Goal: Information Seeking & Learning: Learn about a topic

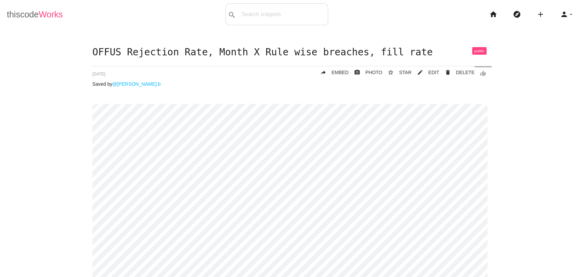
click at [44, 16] on span "Works" at bounding box center [51, 15] width 24 height 10
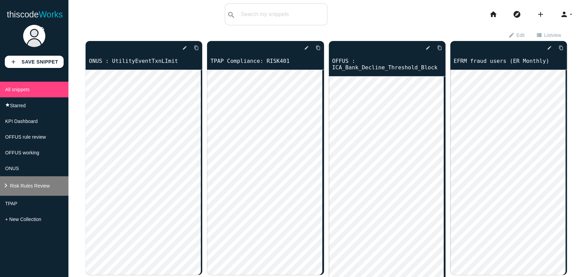
click at [30, 189] on span "Risk Rules Review" at bounding box center [30, 185] width 40 height 5
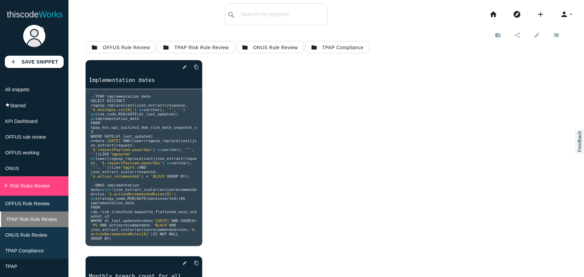
click at [18, 222] on span "TPAP Risk Rule Review" at bounding box center [31, 219] width 51 height 5
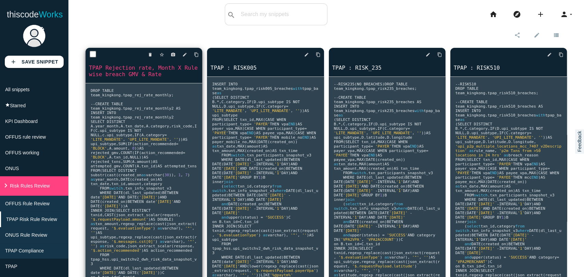
click at [142, 67] on link "TPAP Rejection rate, Month X Rule wise breach GMV & Rate" at bounding box center [144, 71] width 117 height 14
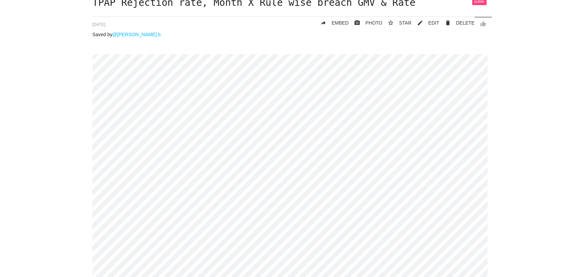
scroll to position [46, 0]
